Goal: Task Accomplishment & Management: Complete application form

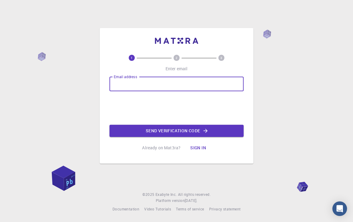
click at [158, 85] on input "Email address" at bounding box center [176, 84] width 134 height 15
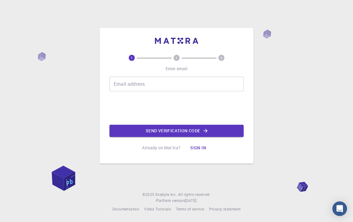
click at [298, 125] on div "1 2 3 Enter email Email address Email address Send verification code Already on…" at bounding box center [176, 111] width 353 height 222
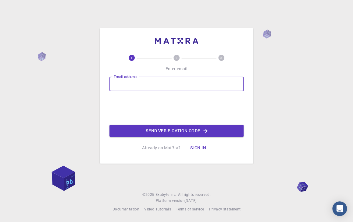
click at [208, 87] on input "Email address" at bounding box center [176, 84] width 134 height 15
